Goal: Task Accomplishment & Management: Manage account settings

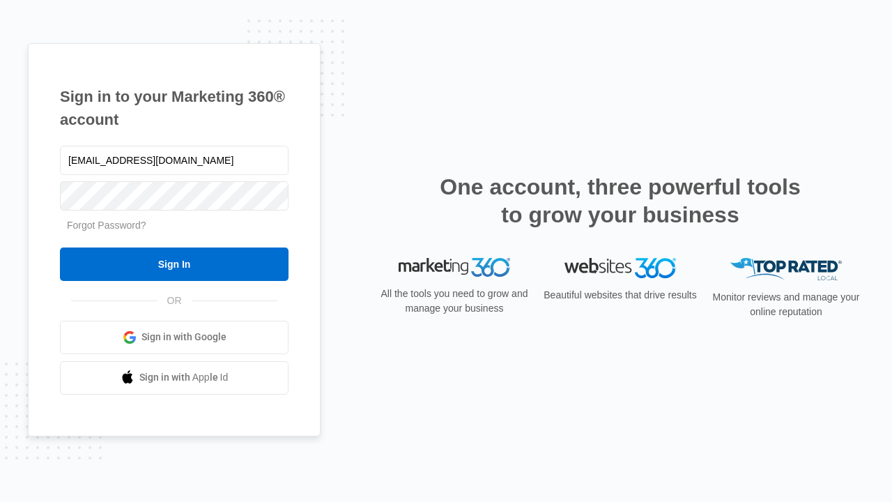
type input "[EMAIL_ADDRESS][DOMAIN_NAME]"
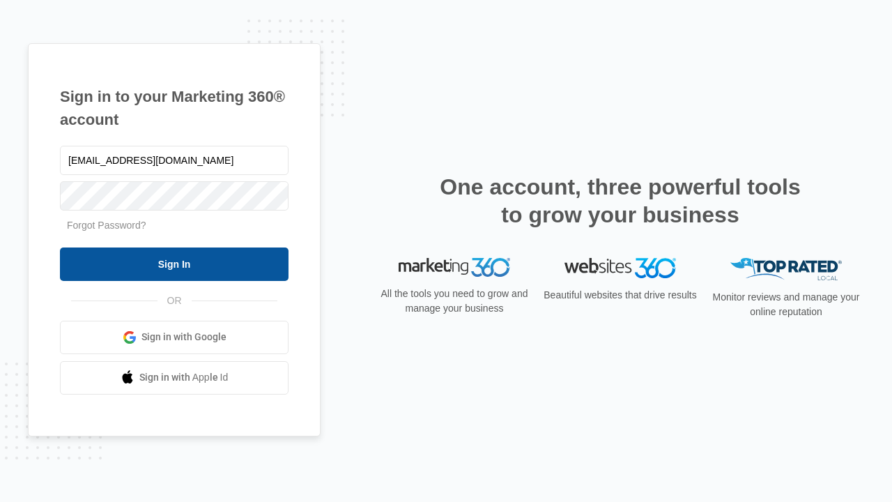
click at [174, 263] on input "Sign In" at bounding box center [174, 263] width 229 height 33
